Goal: Find specific page/section: Find specific page/section

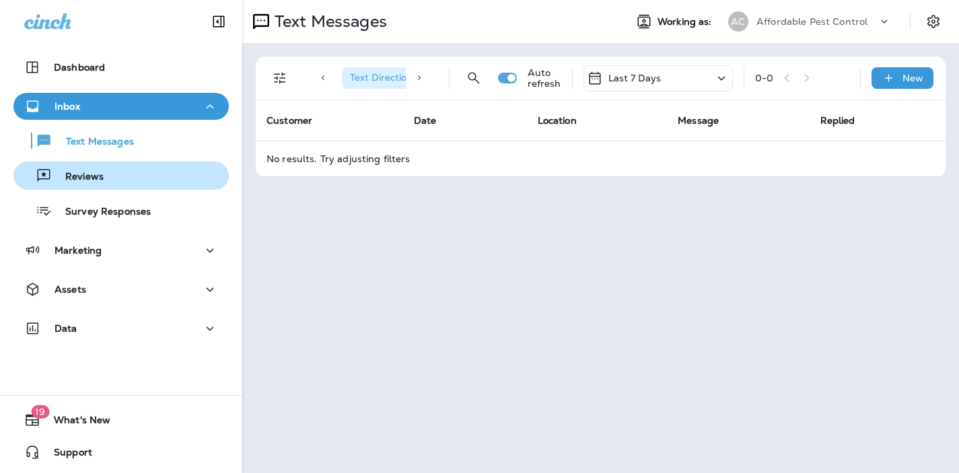
click at [99, 173] on p "Reviews" at bounding box center [78, 177] width 52 height 13
